Goal: Task Accomplishment & Management: Complete application form

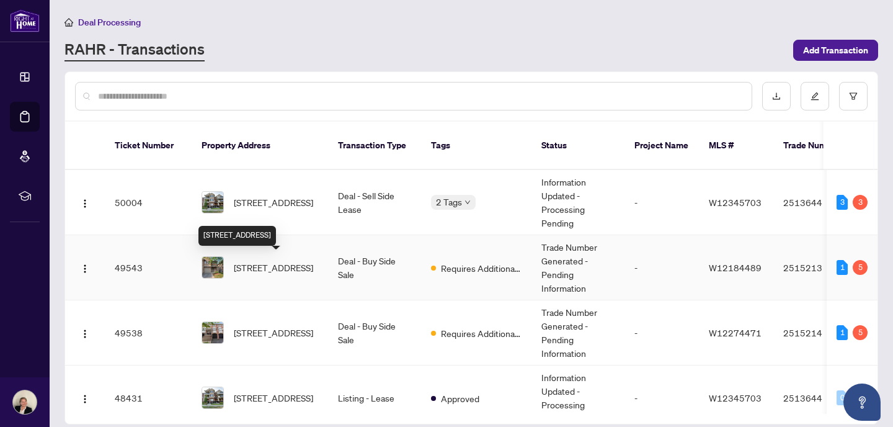
click at [277, 263] on span "[STREET_ADDRESS]" at bounding box center [273, 267] width 79 height 14
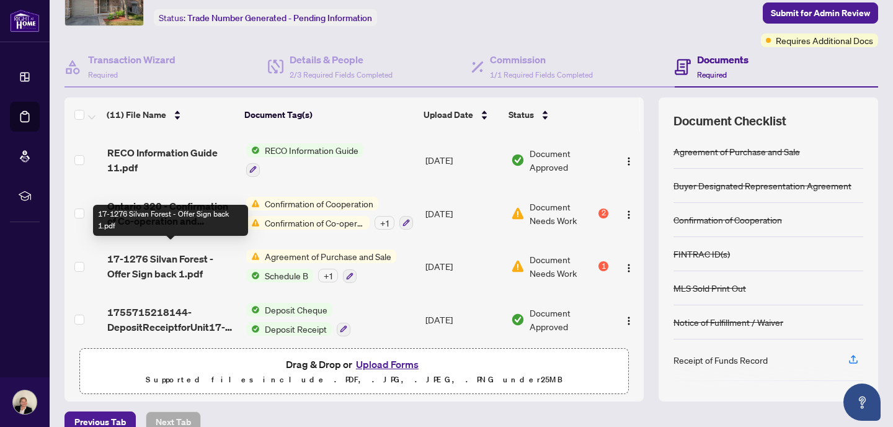
scroll to position [73, 0]
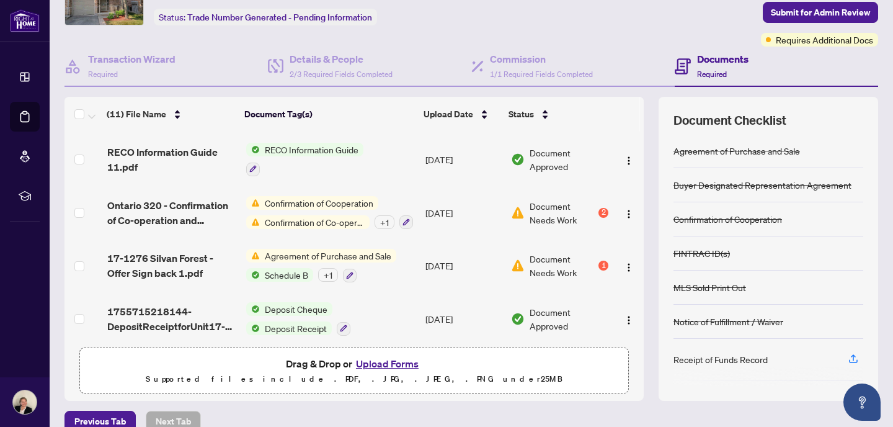
click at [397, 360] on button "Upload Forms" at bounding box center [387, 363] width 70 height 16
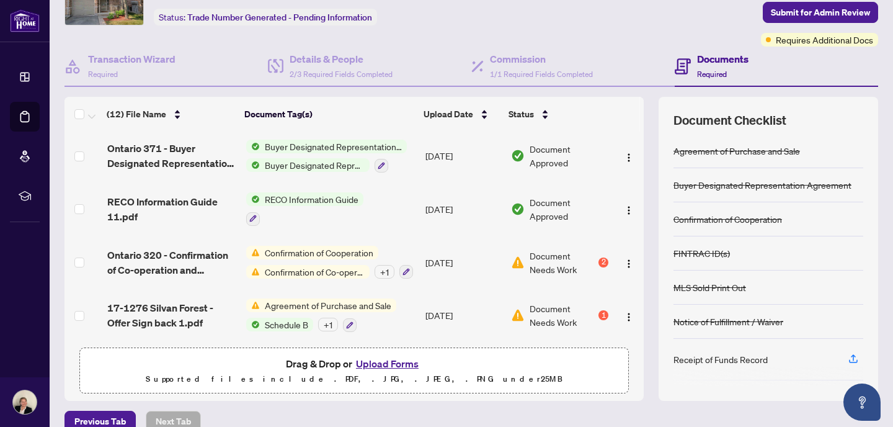
click at [393, 361] on button "Upload Forms" at bounding box center [387, 363] width 70 height 16
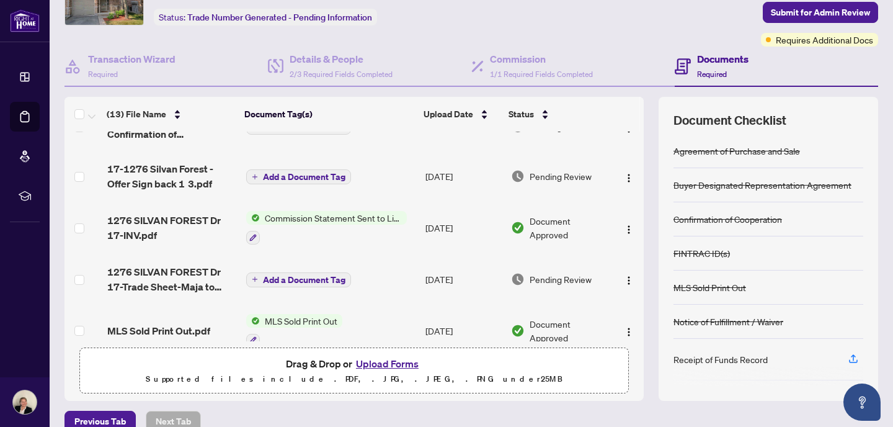
scroll to position [32, 0]
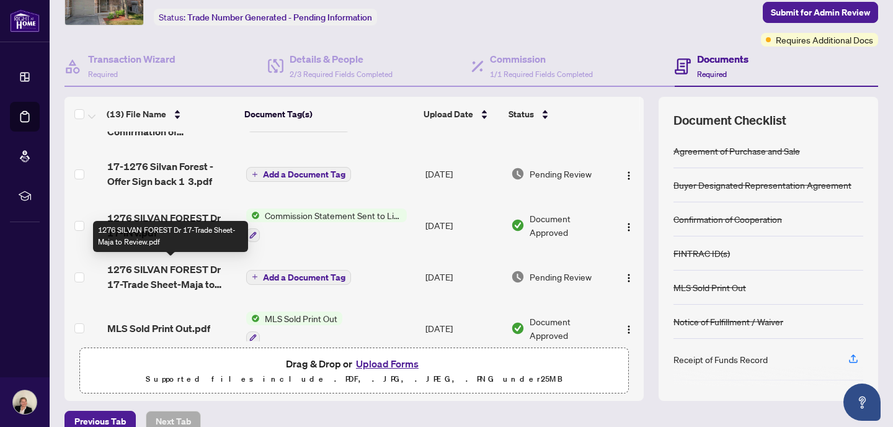
click at [164, 270] on span "1276 SILVAN FOREST Dr 17-Trade Sheet-Maja to Review.pdf" at bounding box center [171, 277] width 129 height 30
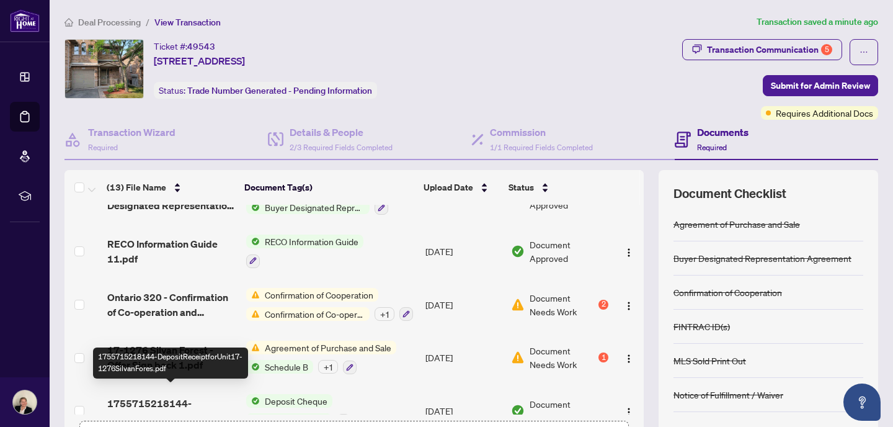
scroll to position [466, 0]
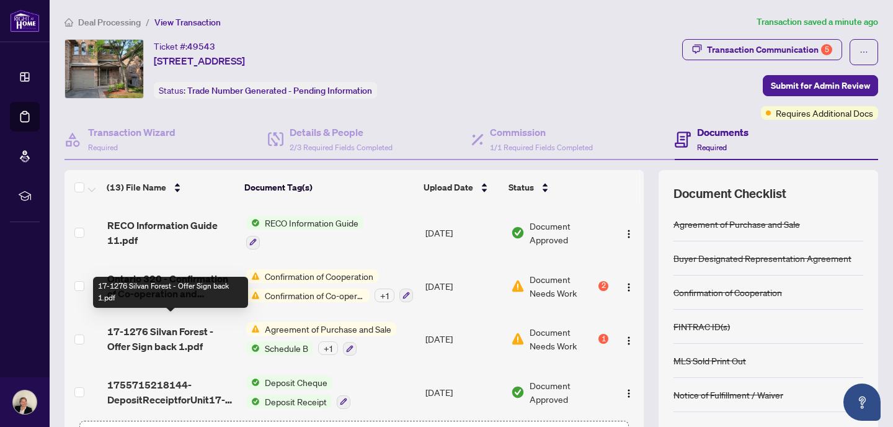
click at [150, 324] on span "17-1276 Silvan Forest - Offer Sign back 1.pdf" at bounding box center [171, 339] width 129 height 30
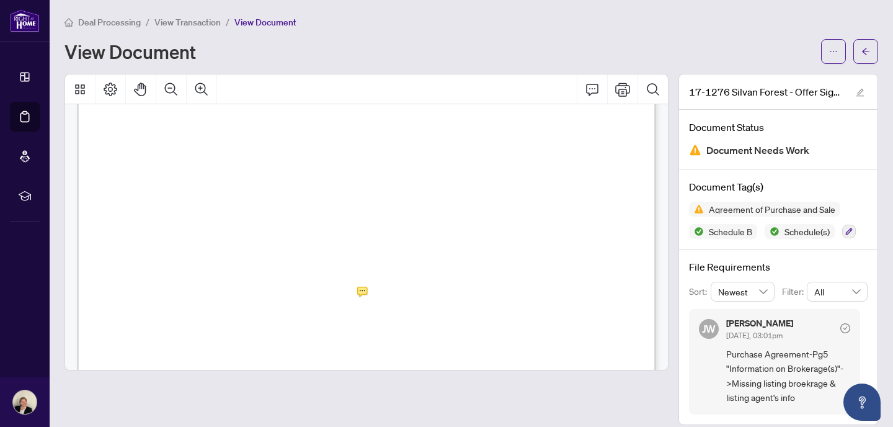
scroll to position [3229, 0]
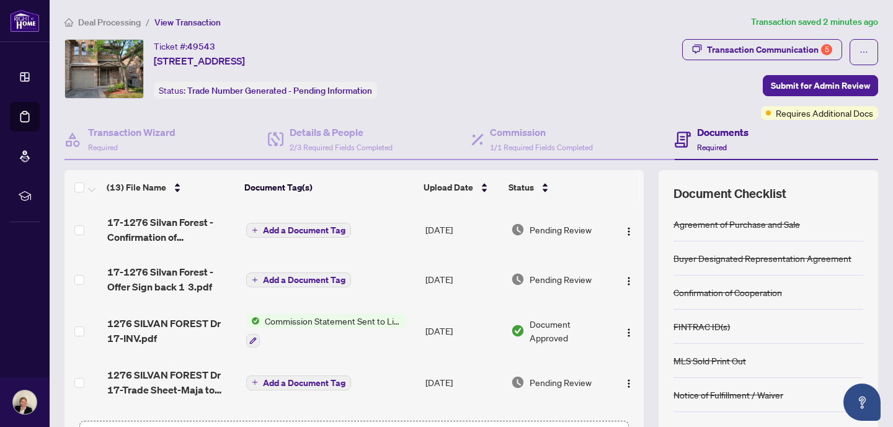
scroll to position [4, 0]
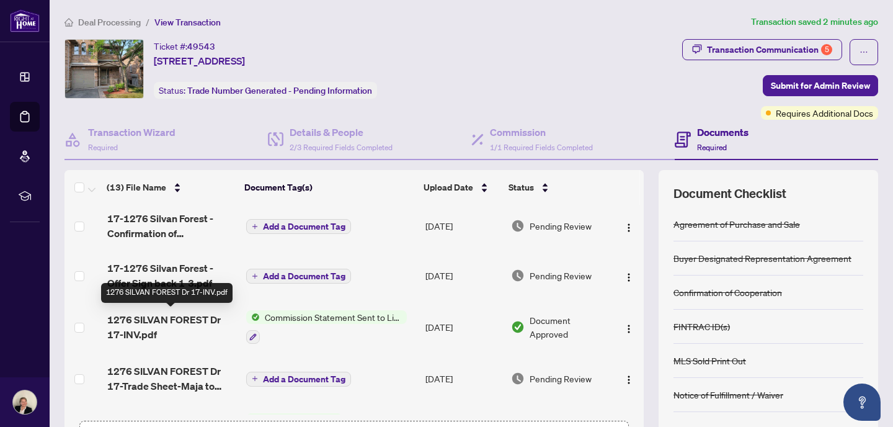
click at [164, 314] on span "1276 SILVAN FOREST Dr 17-INV.pdf" at bounding box center [171, 327] width 129 height 30
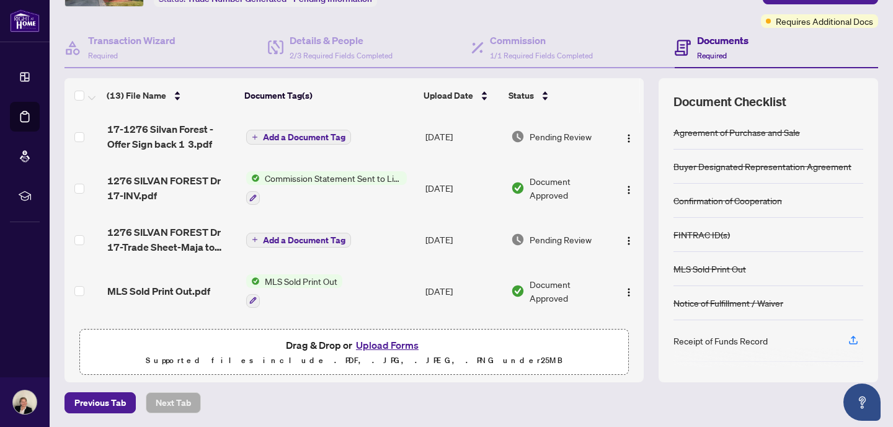
scroll to position [61, 0]
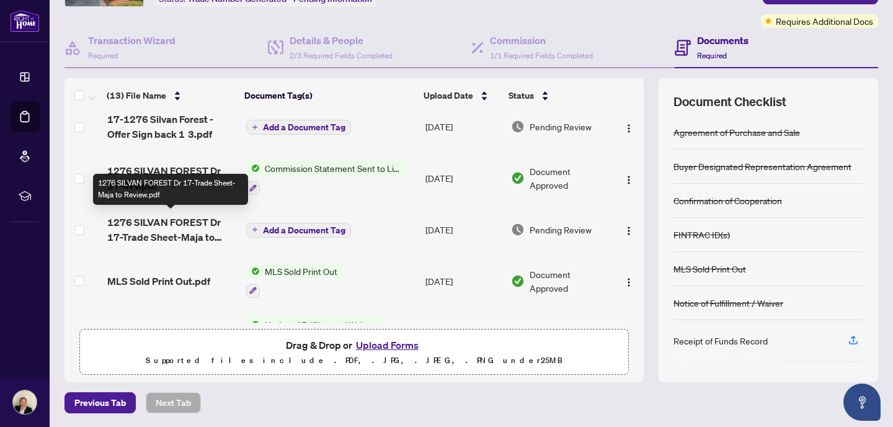
click at [165, 221] on span "1276 SILVAN FOREST Dr 17-Trade Sheet-Maja to Review.pdf" at bounding box center [171, 230] width 129 height 30
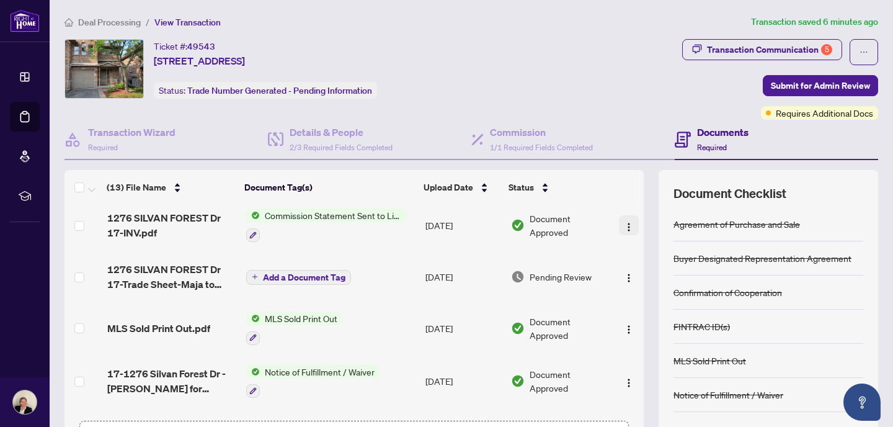
scroll to position [108, 0]
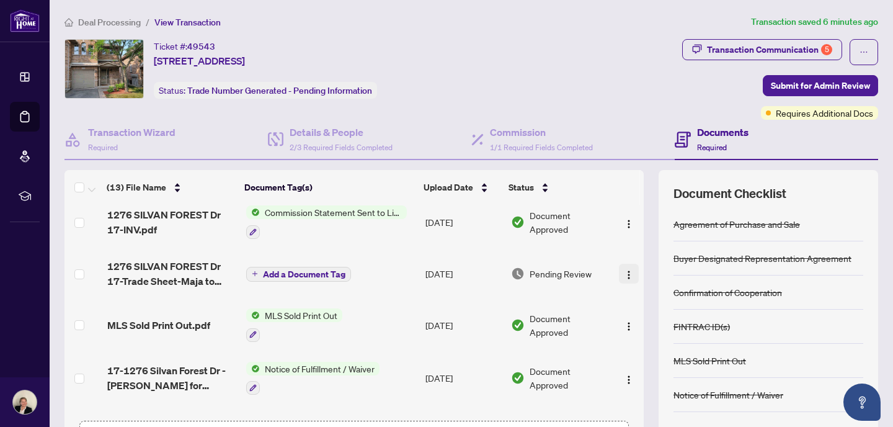
click at [624, 270] on img "button" at bounding box center [629, 275] width 10 height 10
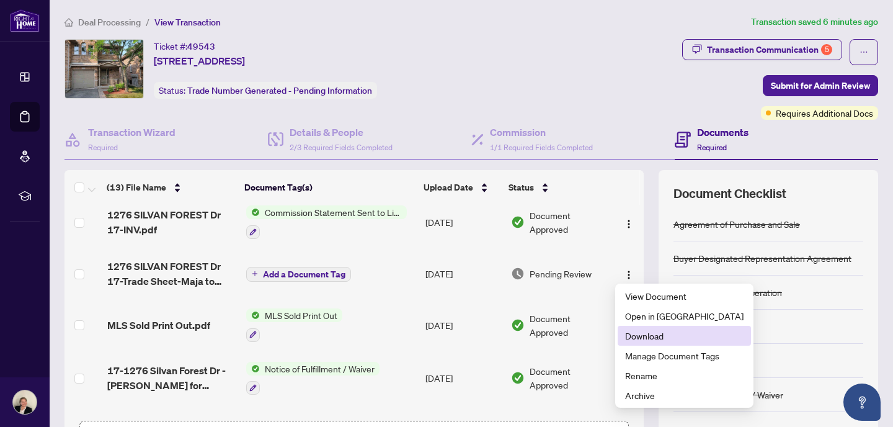
click at [635, 334] on span "Download" at bounding box center [684, 336] width 118 height 14
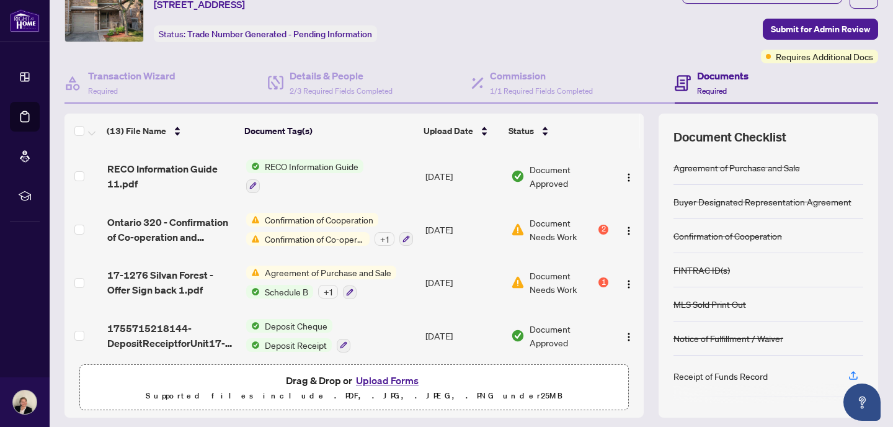
scroll to position [92, 0]
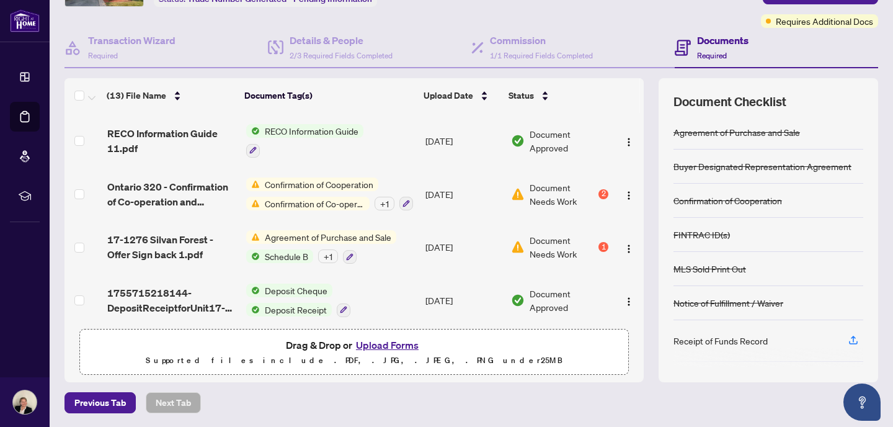
click at [407, 348] on button "Upload Forms" at bounding box center [387, 345] width 70 height 16
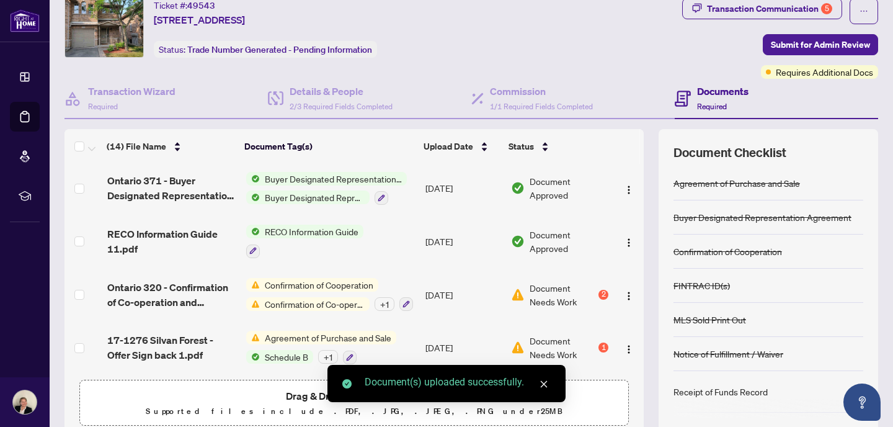
scroll to position [0, 0]
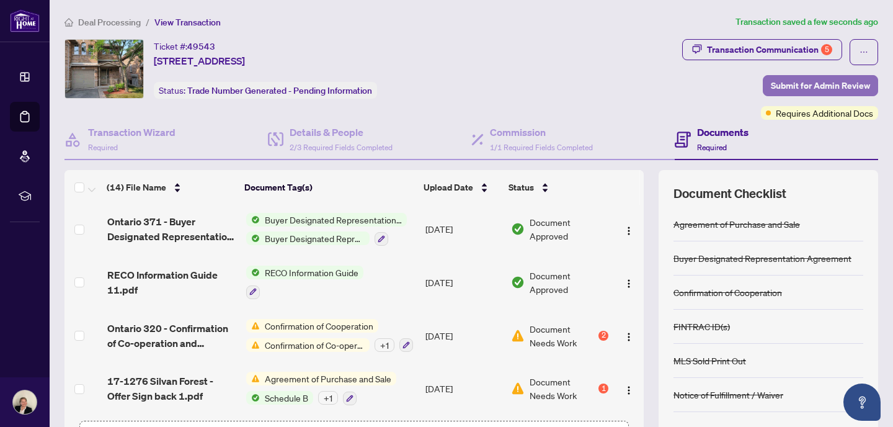
click at [844, 83] on span "Submit for Admin Review" at bounding box center [820, 86] width 99 height 20
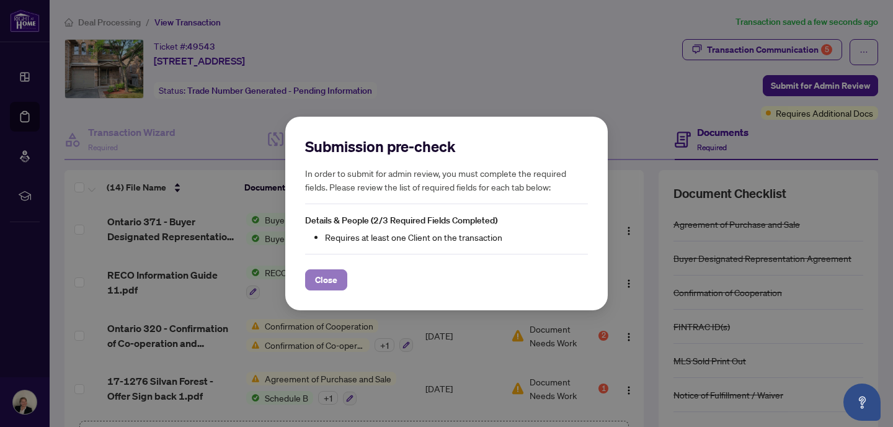
click at [319, 280] on span "Close" at bounding box center [326, 280] width 22 height 20
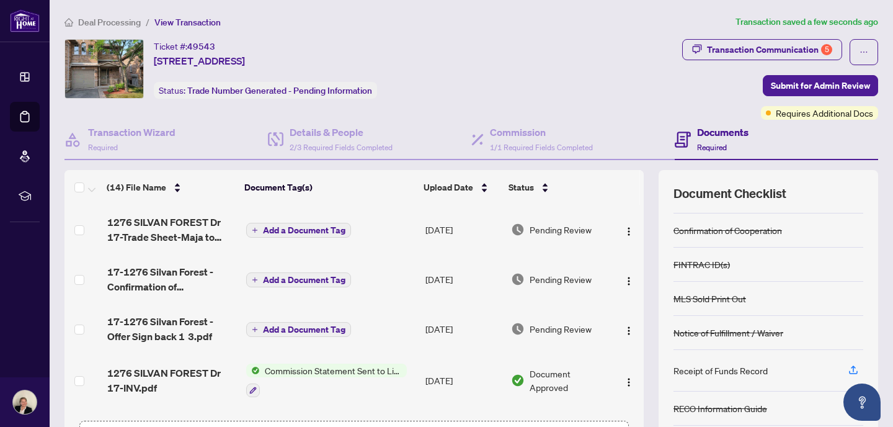
scroll to position [74, 0]
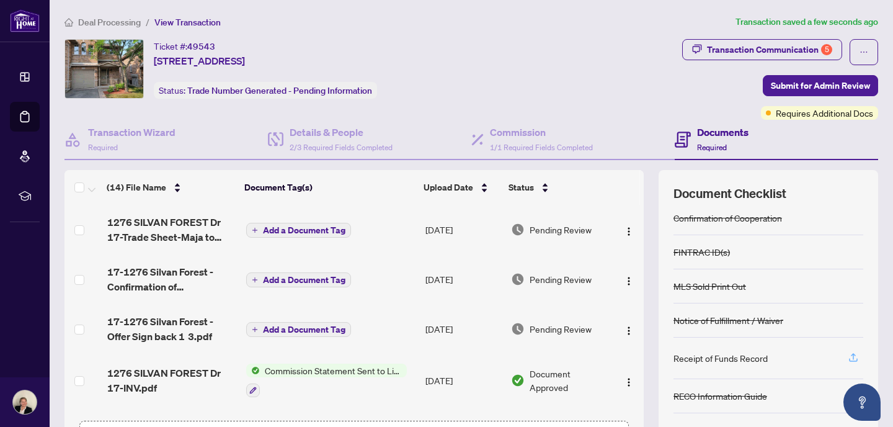
click at [852, 355] on icon "button" at bounding box center [852, 357] width 11 height 11
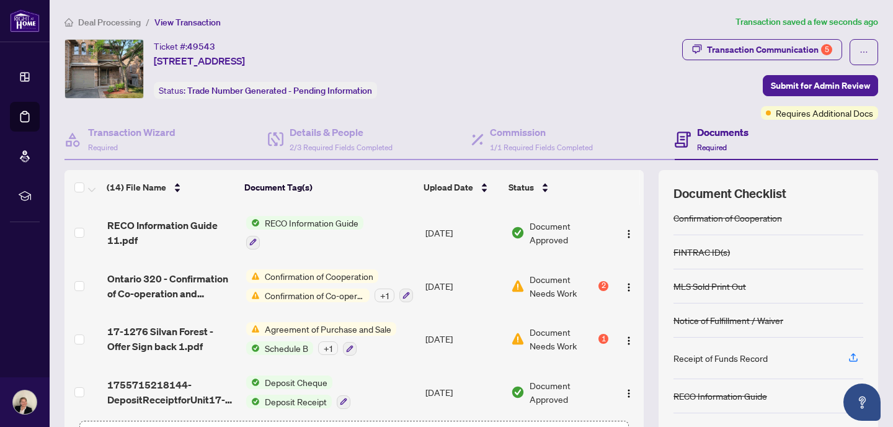
scroll to position [92, 0]
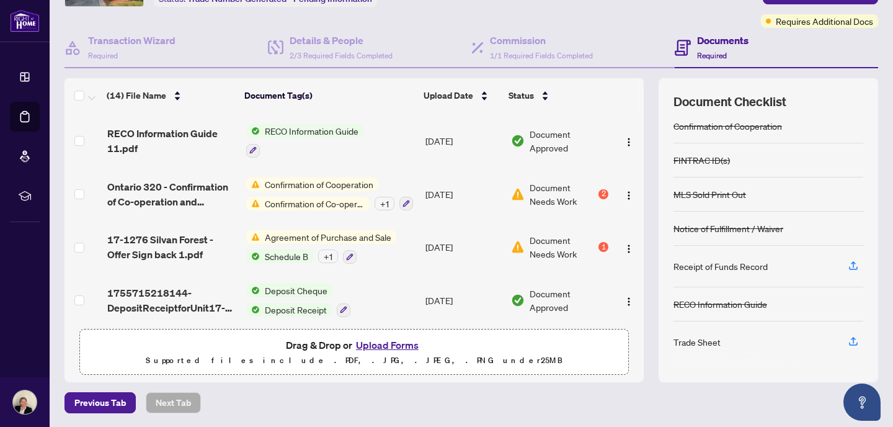
click at [396, 343] on button "Upload Forms" at bounding box center [387, 345] width 70 height 16
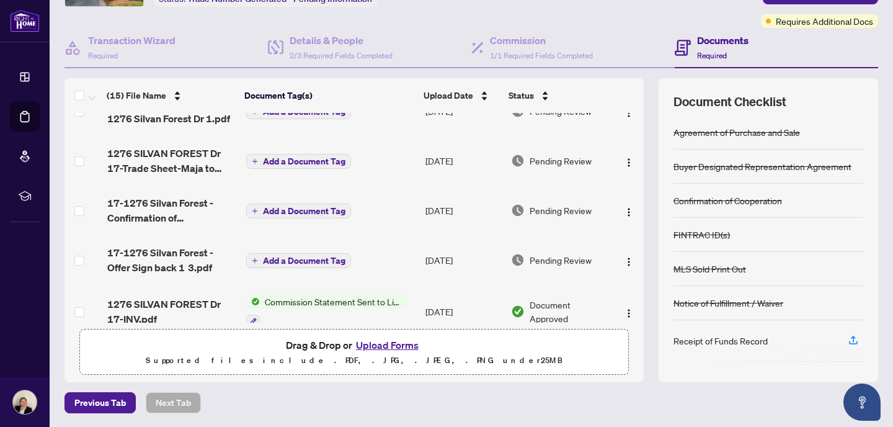
scroll to position [0, 0]
